Goal: Task Accomplishment & Management: Use online tool/utility

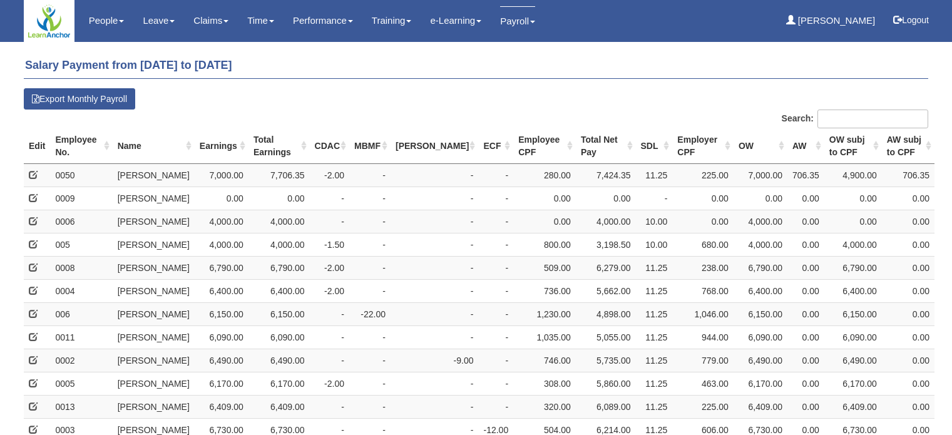
select select "50"
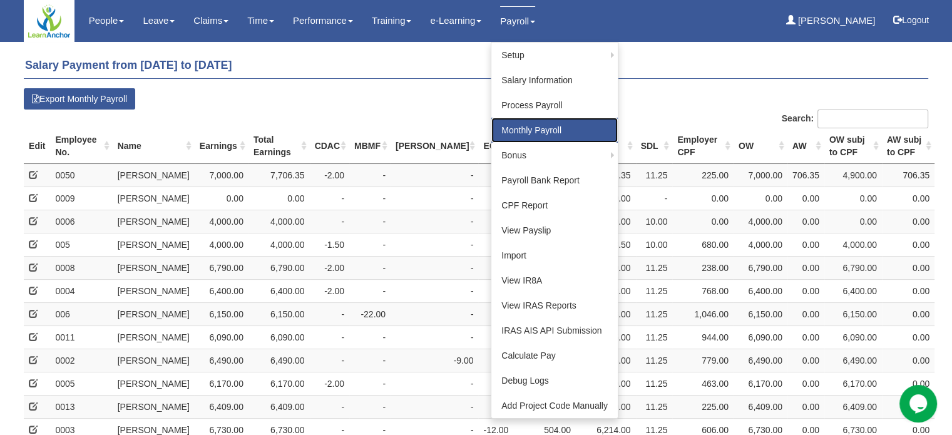
click at [521, 128] on link "Monthly Payroll" at bounding box center [554, 130] width 126 height 25
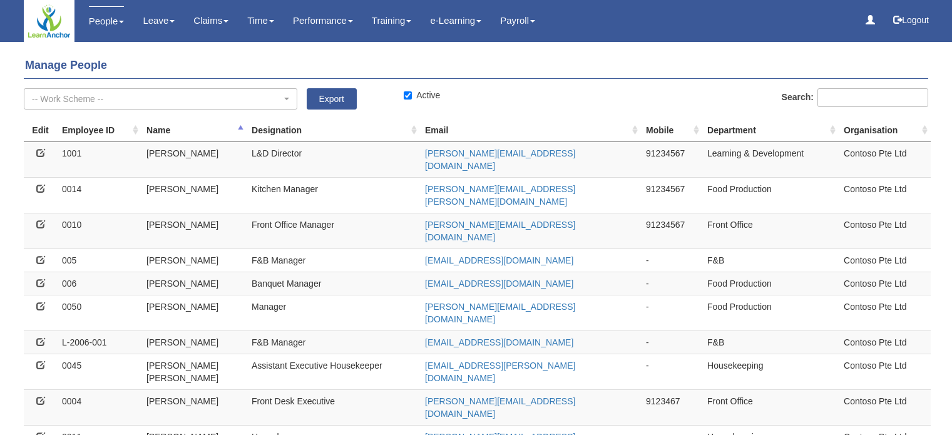
select select "50"
click at [43, 302] on icon at bounding box center [40, 306] width 9 height 9
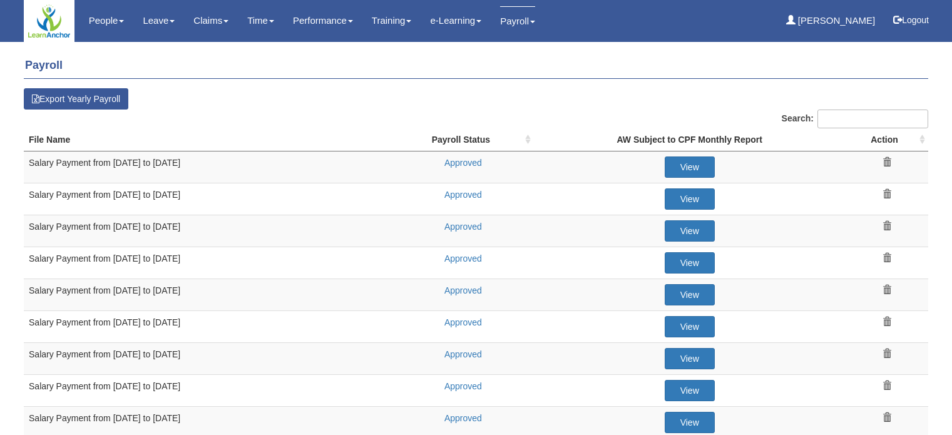
select select "50"
drag, startPoint x: 165, startPoint y: 285, endPoint x: 203, endPoint y: 287, distance: 38.2
click at [203, 287] on td "Salary Payment from 01 Dec to 31 Dec 2024" at bounding box center [208, 295] width 368 height 32
click at [218, 279] on td "Salary Payment from 01 Dec to 31 Dec 2024" at bounding box center [208, 295] width 368 height 32
drag, startPoint x: 141, startPoint y: 255, endPoint x: 209, endPoint y: 263, distance: 68.7
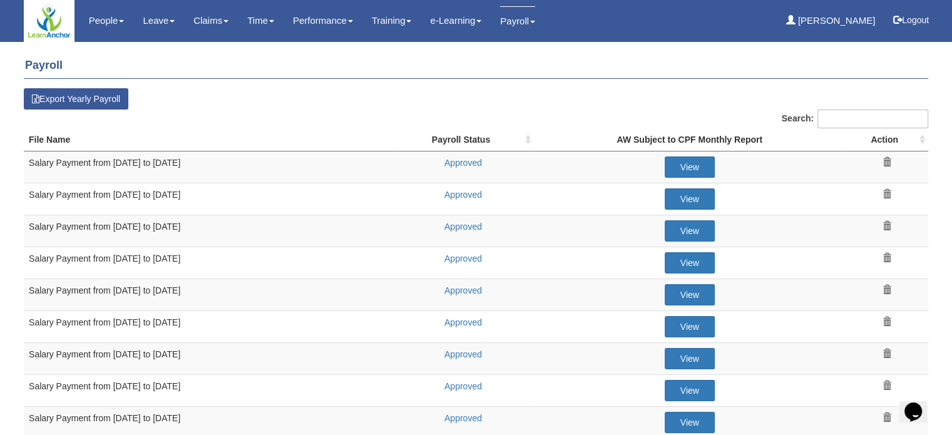
click at [203, 260] on td "Salary Payment from [DATE] to [DATE]" at bounding box center [208, 263] width 368 height 32
click at [265, 284] on td "Salary Payment from 01 Dec to 31 Dec 2024" at bounding box center [208, 295] width 368 height 32
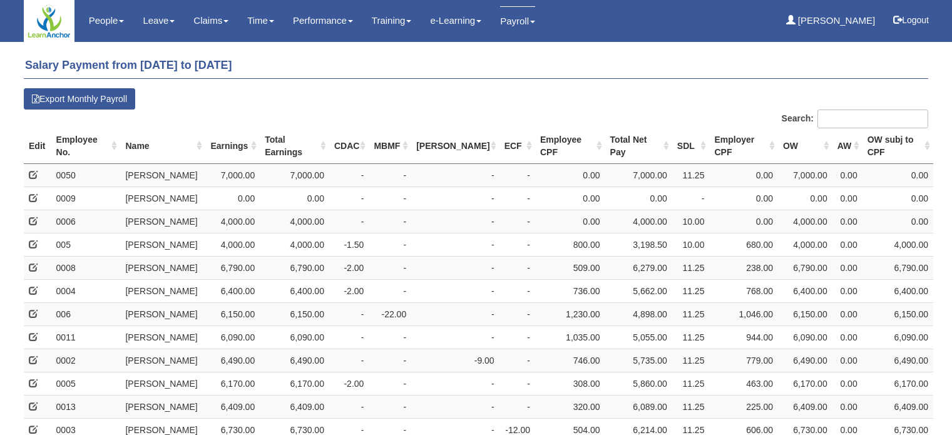
select select "50"
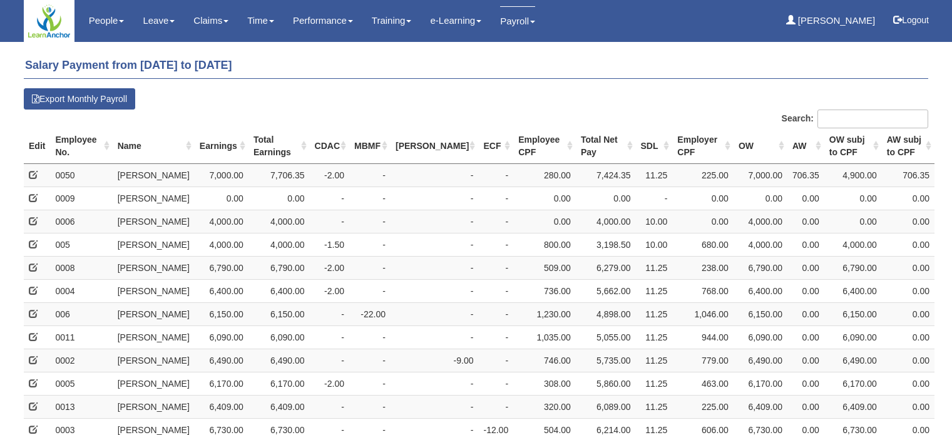
select select "50"
click at [578, 76] on h4 "Salary Payment from [DATE] to [DATE]" at bounding box center [476, 66] width 905 height 26
click at [578, 77] on h4 "Salary Payment from [DATE] to [DATE]" at bounding box center [476, 66] width 905 height 26
click at [577, 78] on h4 "Salary Payment from [DATE] to [DATE]" at bounding box center [476, 66] width 905 height 26
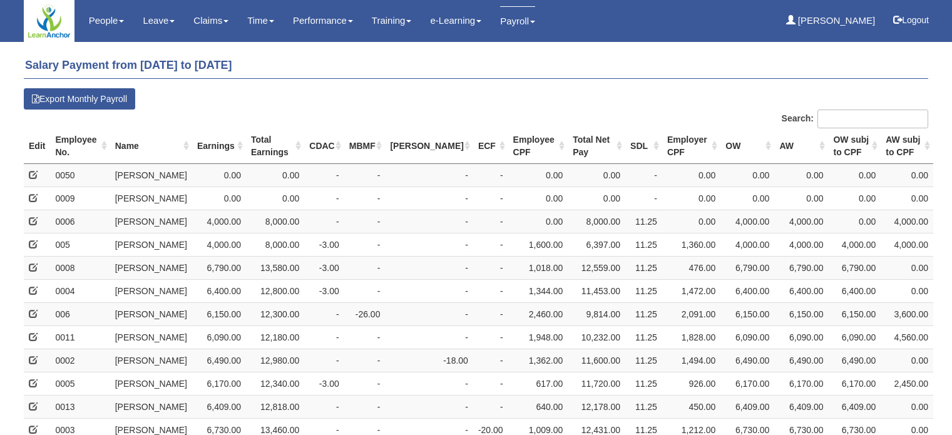
select select "50"
click at [638, 57] on h4 "Salary Payment from 01 Dec to 31 Dec 2024" at bounding box center [476, 66] width 905 height 26
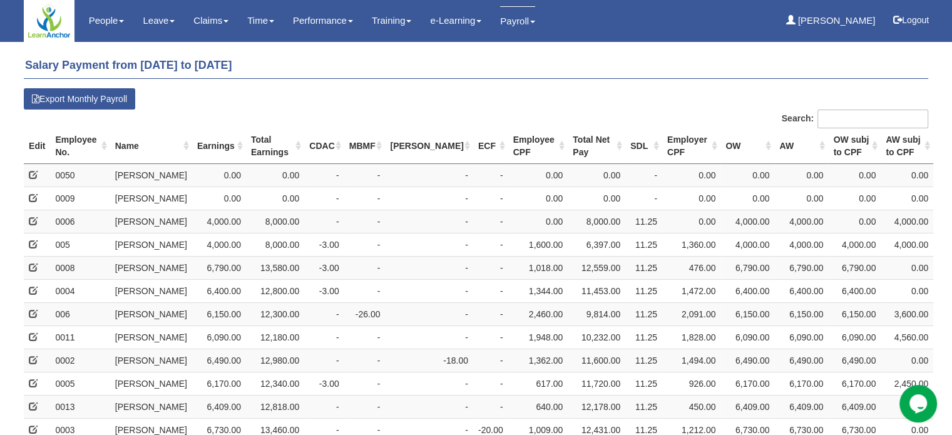
click at [640, 77] on h4 "Salary Payment from 01 Dec to 31 Dec 2024" at bounding box center [476, 66] width 905 height 26
click at [639, 71] on h4 "Salary Payment from 01 Dec to 31 Dec 2024" at bounding box center [476, 66] width 905 height 26
click at [639, 70] on h4 "Salary Payment from 01 Dec to 31 Dec 2024" at bounding box center [476, 66] width 905 height 26
click at [630, 66] on h4 "Salary Payment from 01 Dec to 31 Dec 2024" at bounding box center [476, 66] width 905 height 26
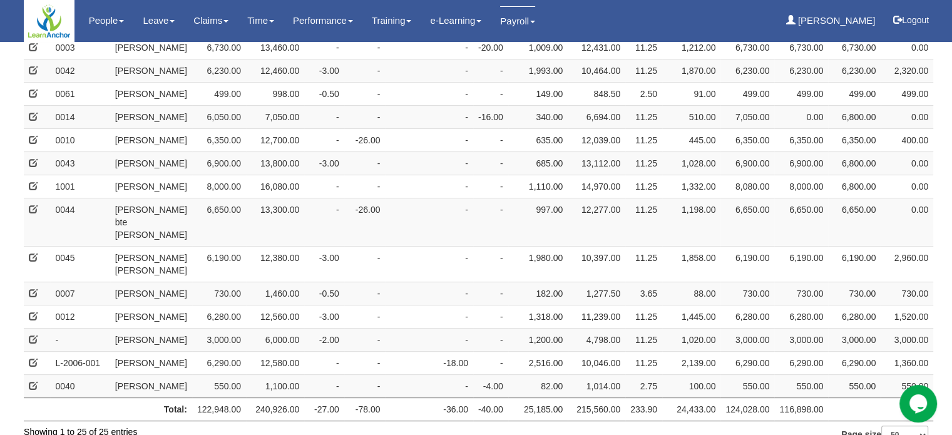
scroll to position [453, 0]
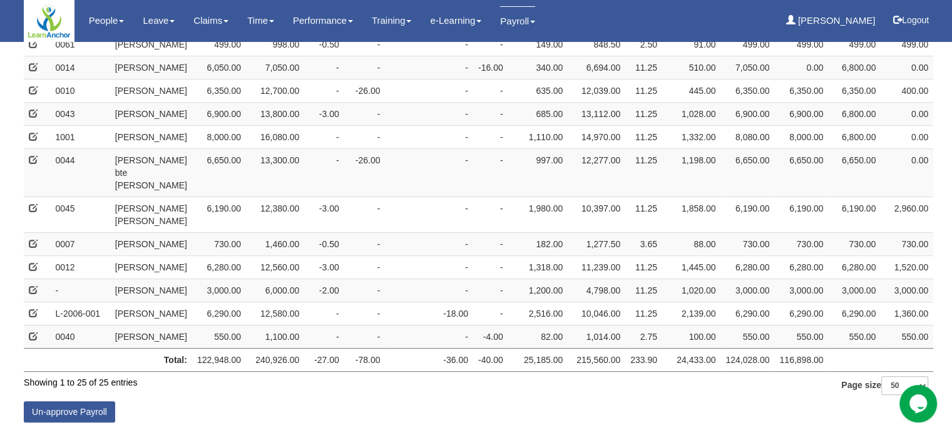
click at [568, 219] on td "10,397.00" at bounding box center [597, 215] width 58 height 36
click at [568, 181] on td "12,277.00" at bounding box center [597, 172] width 58 height 48
click at [568, 197] on td "10,397.00" at bounding box center [597, 215] width 58 height 36
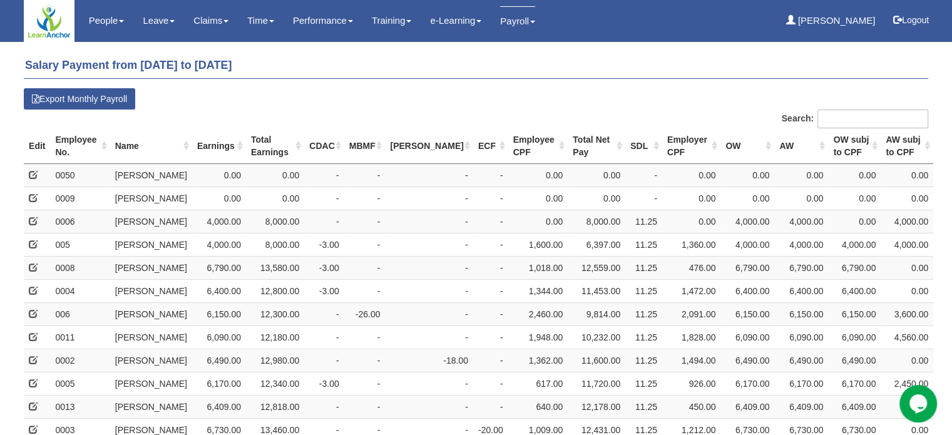
drag, startPoint x: 528, startPoint y: 113, endPoint x: 533, endPoint y: 91, distance: 23.1
drag, startPoint x: 533, startPoint y: 91, endPoint x: 541, endPoint y: 96, distance: 9.9
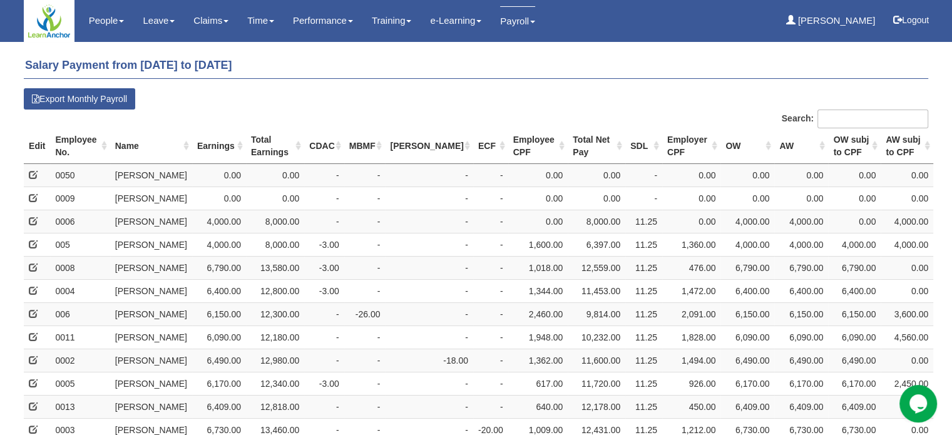
click at [540, 77] on h4 "Salary Payment from 01 Dec to 31 Dec 2024" at bounding box center [476, 66] width 905 height 26
